Goal: Information Seeking & Learning: Compare options

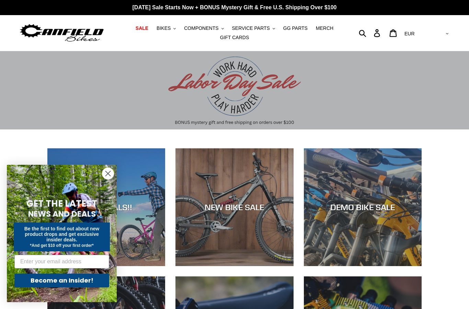
click at [104, 176] on circle "Close dialog" at bounding box center [107, 173] width 11 height 11
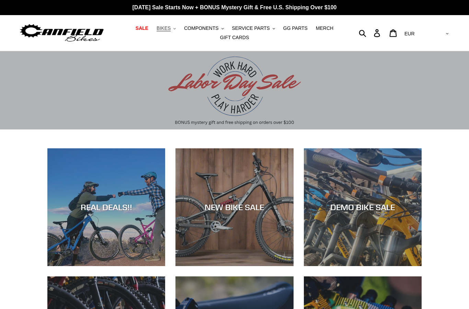
click at [171, 28] on span "BIKES" at bounding box center [163, 28] width 14 height 6
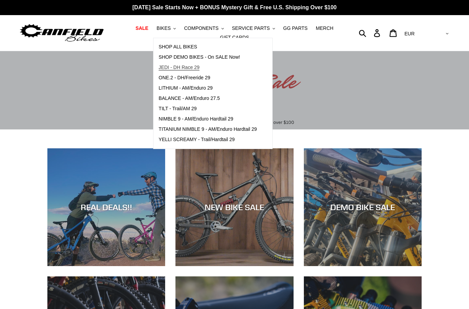
click at [175, 67] on span "JEDI - DH Race 29" at bounding box center [179, 68] width 41 height 6
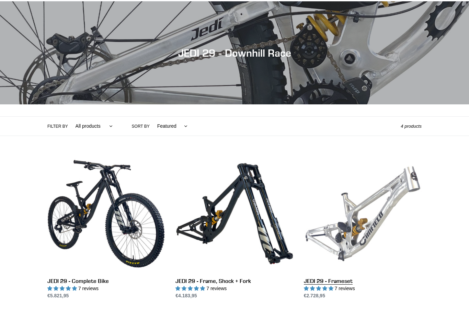
scroll to position [50, 0]
click at [351, 240] on link "JEDI 29 - Frameset" at bounding box center [363, 227] width 118 height 144
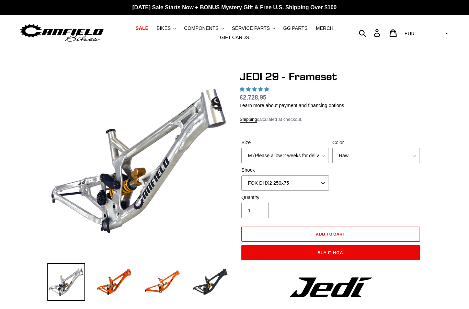
select select "highest-rating"
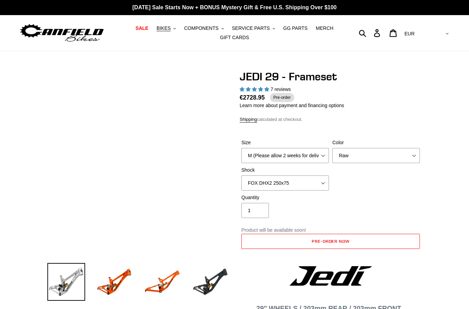
scroll to position [21, 0]
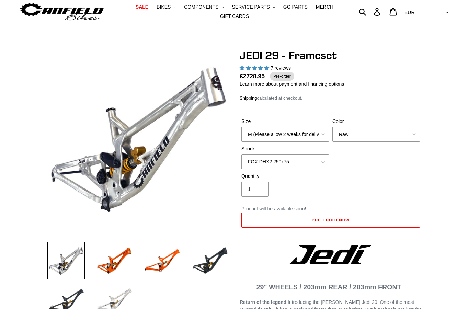
click at [115, 293] on img at bounding box center [114, 300] width 38 height 38
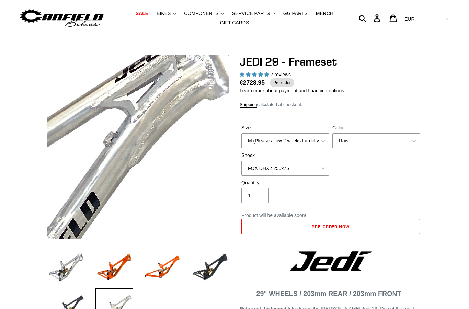
scroll to position [0, 0]
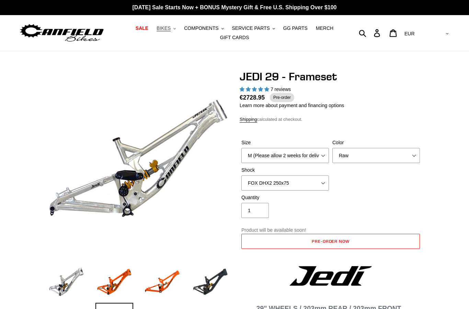
click at [169, 25] on button "BIKES .cls-1{fill:#231f20}" at bounding box center [166, 28] width 26 height 9
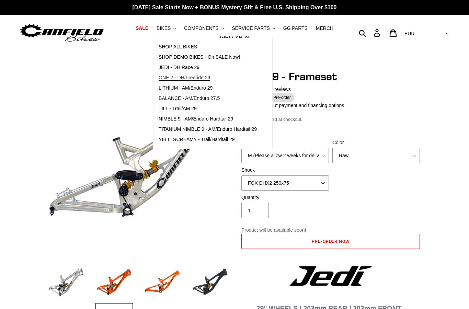
click at [171, 79] on span "ONE.2 - DH/Freeride 29" at bounding box center [184, 78] width 51 height 6
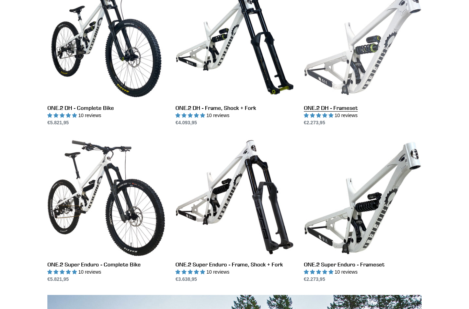
scroll to position [223, 0]
click at [343, 94] on link "ONE.2 DH - Frameset" at bounding box center [363, 54] width 118 height 144
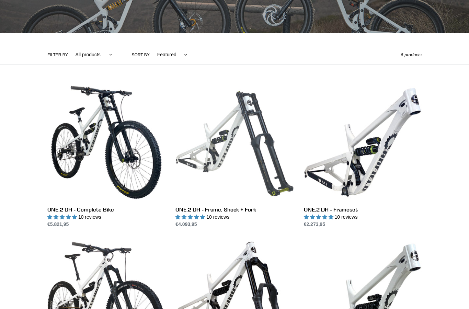
scroll to position [0, 0]
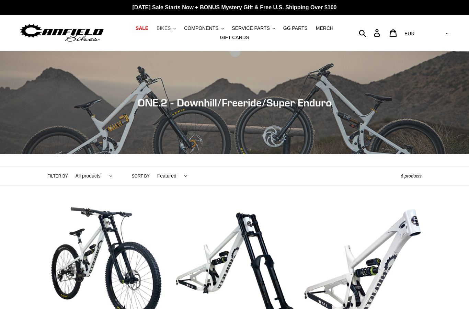
click at [169, 27] on span "BIKES" at bounding box center [163, 28] width 14 height 6
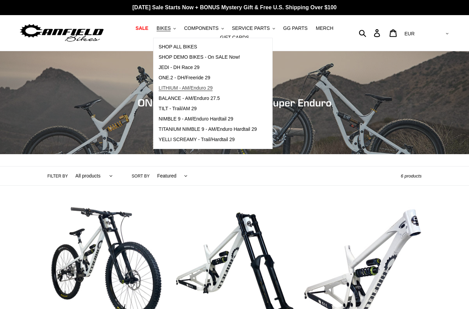
click at [185, 85] on span "LITHIUM - AM/Enduro 29" at bounding box center [186, 88] width 54 height 6
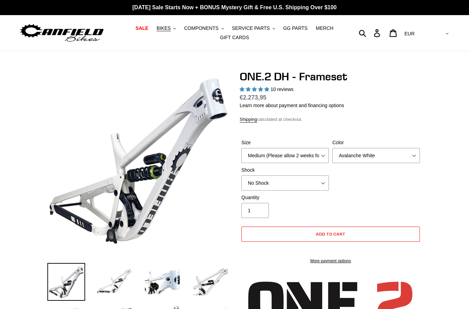
select select "highest-rating"
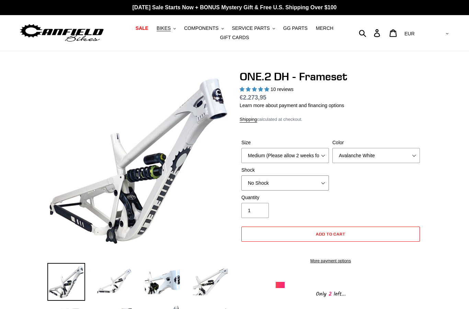
click at [312, 181] on select "No Shock Fox DHX2 Coil RockShox Vivid Coil EXT Storia LOK V3 (Custom Order)" at bounding box center [285, 182] width 88 height 15
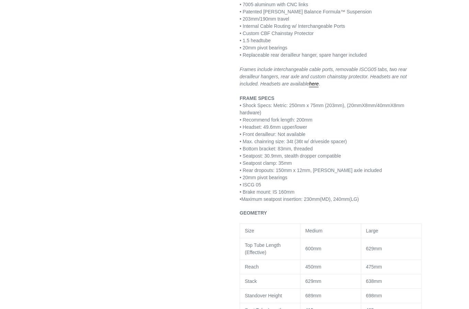
scroll to position [544, 0]
